Goal: Task Accomplishment & Management: Complete application form

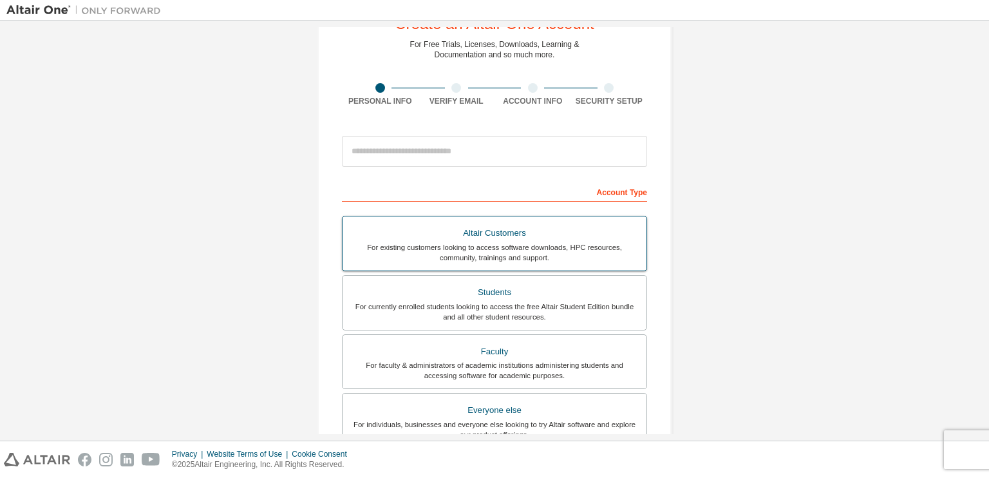
scroll to position [51, 0]
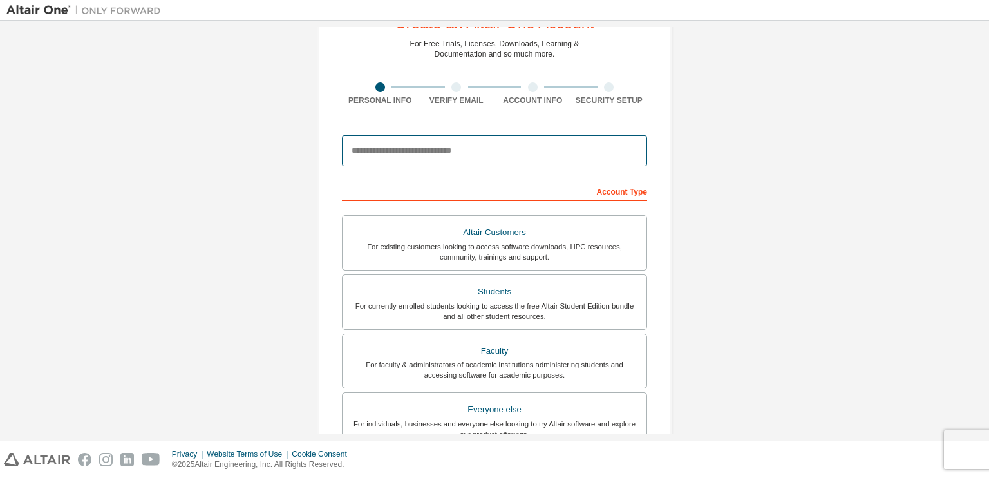
click at [418, 160] on input "email" at bounding box center [494, 150] width 305 height 31
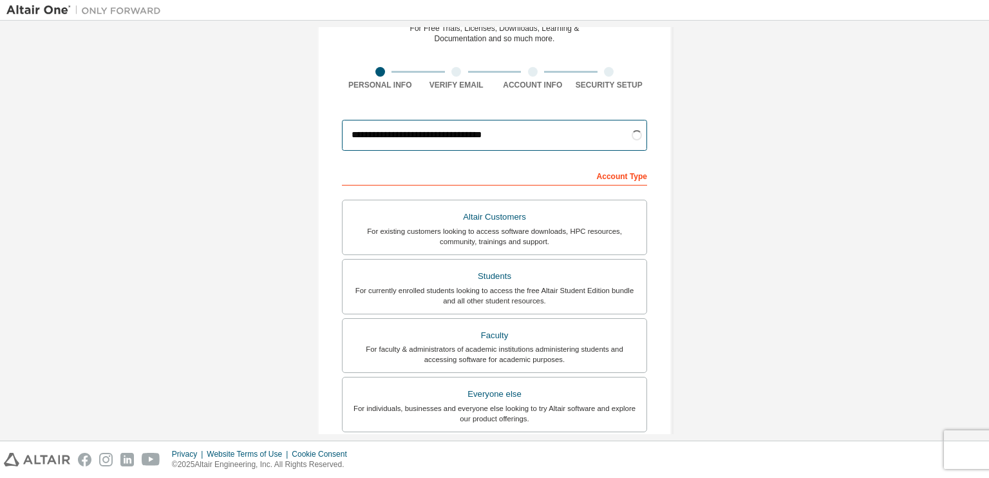
scroll to position [68, 0]
type input "**********"
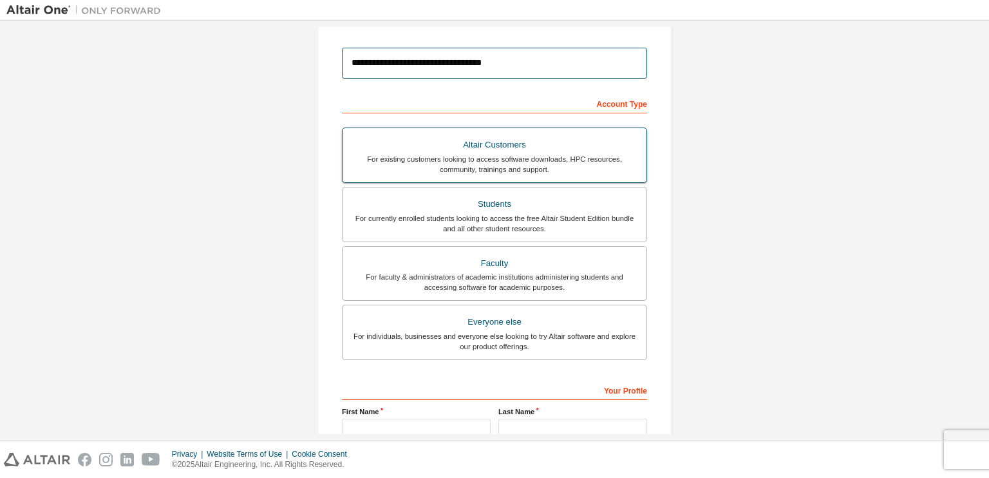
scroll to position [140, 0]
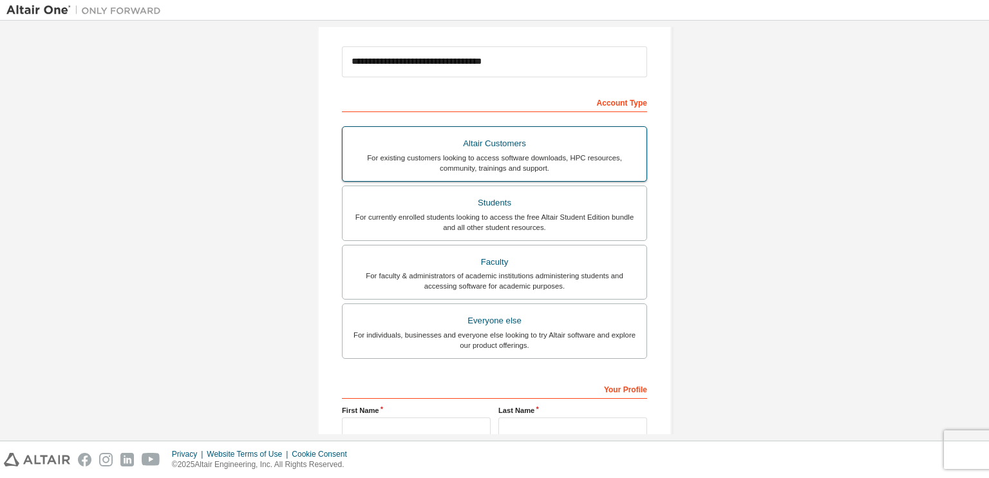
click at [453, 203] on div "Students" at bounding box center [494, 203] width 288 height 18
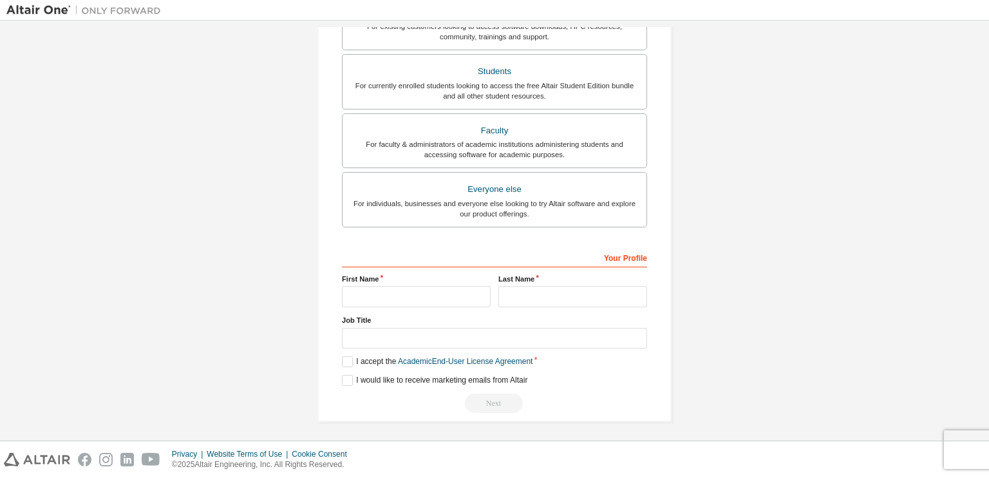
click at [402, 305] on div "Your Profile First Name Last Name Job Title Please provide State/Province to he…" at bounding box center [494, 330] width 305 height 167
click at [397, 298] on input "text" at bounding box center [416, 296] width 149 height 21
type input "*******"
click at [527, 297] on input "text" at bounding box center [572, 296] width 149 height 21
type input "**********"
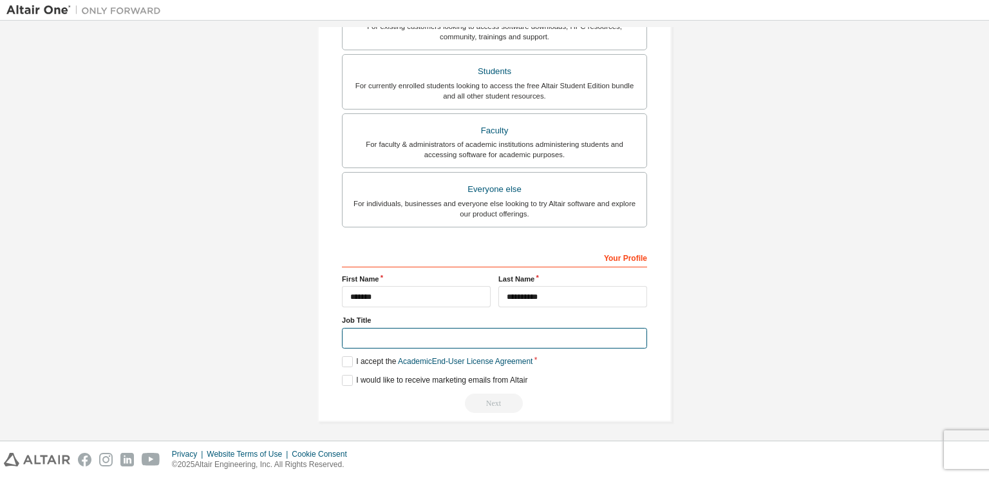
click at [474, 341] on input "text" at bounding box center [494, 338] width 305 height 21
type input "*******"
click at [342, 360] on label "I accept the Academic End-User License Agreement" at bounding box center [437, 361] width 191 height 11
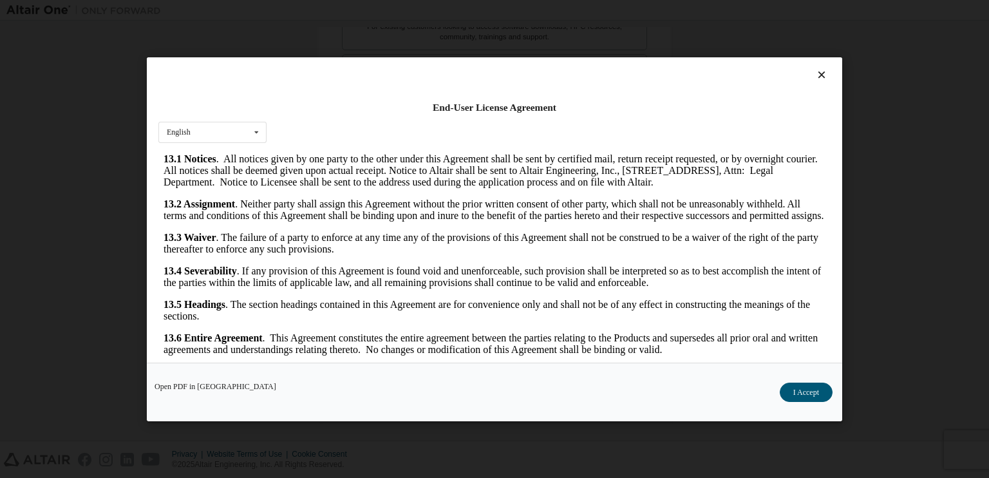
scroll to position [18, 0]
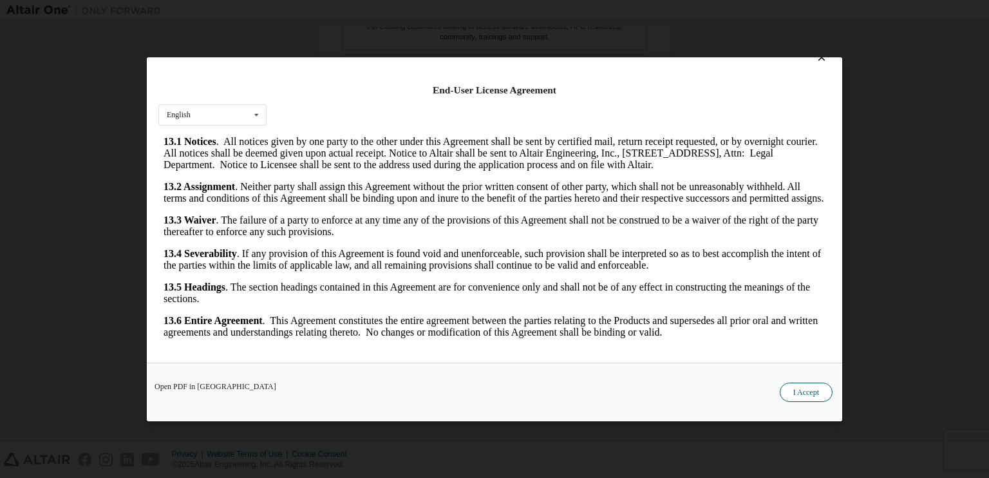
click at [804, 391] on button "I Accept" at bounding box center [806, 391] width 53 height 19
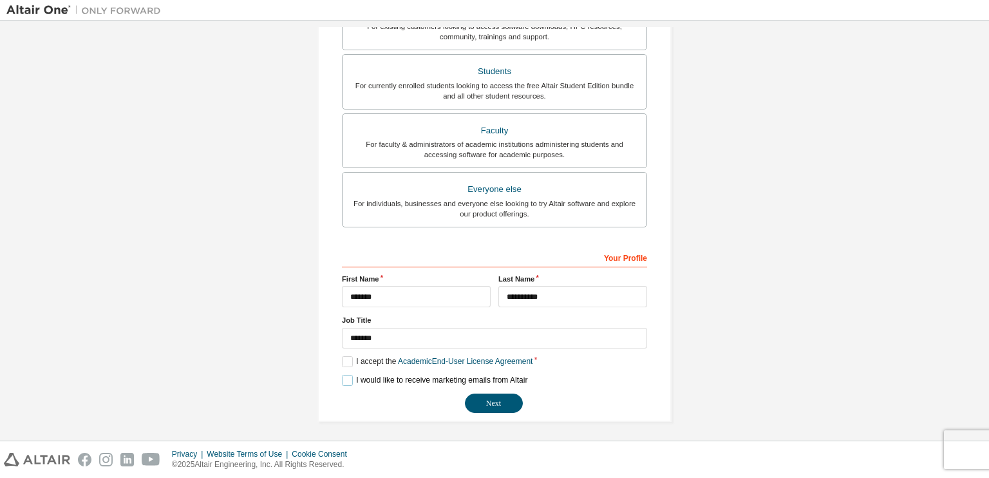
click at [343, 381] on label "I would like to receive marketing emails from Altair" at bounding box center [434, 380] width 185 height 11
click at [501, 409] on button "Next" at bounding box center [494, 402] width 58 height 19
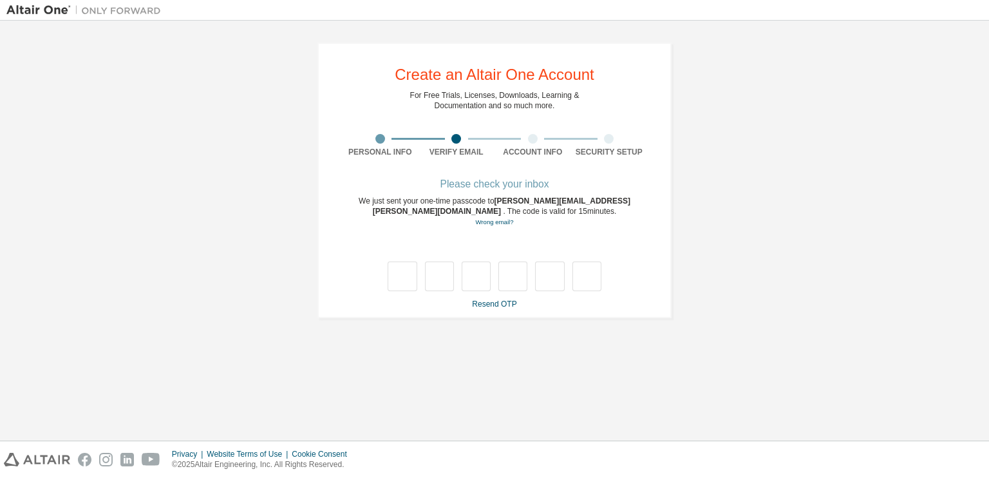
scroll to position [0, 0]
type input "*"
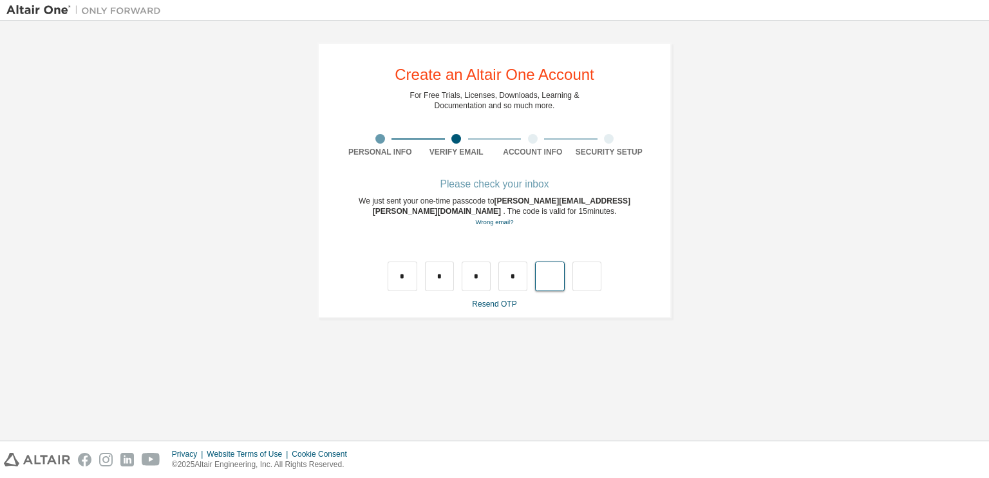
type input "*"
